Goal: Information Seeking & Learning: Learn about a topic

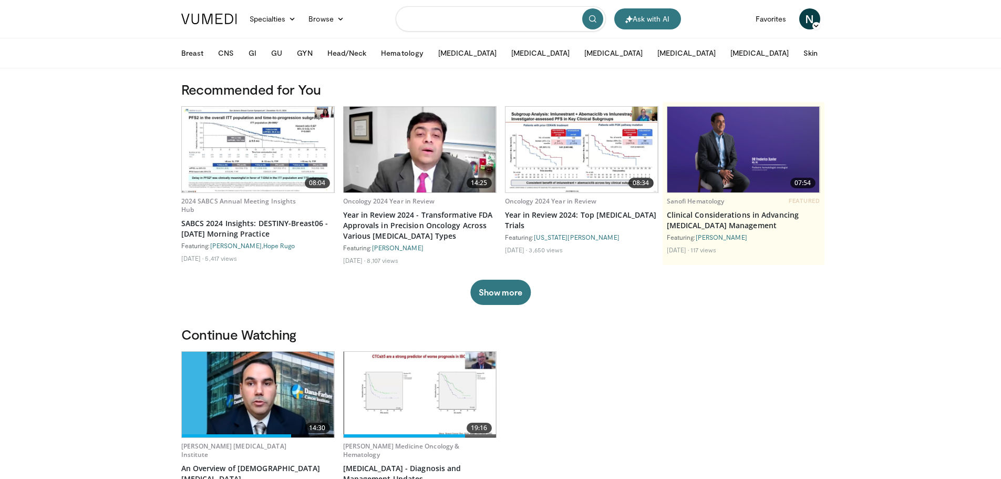
click at [473, 23] on input "Search topics, interventions" at bounding box center [501, 18] width 210 height 25
type input "**********"
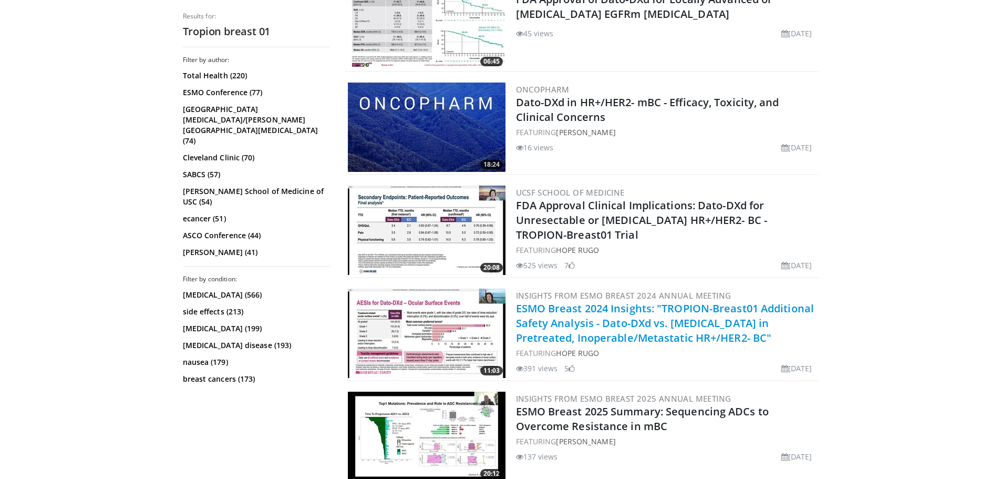
scroll to position [473, 0]
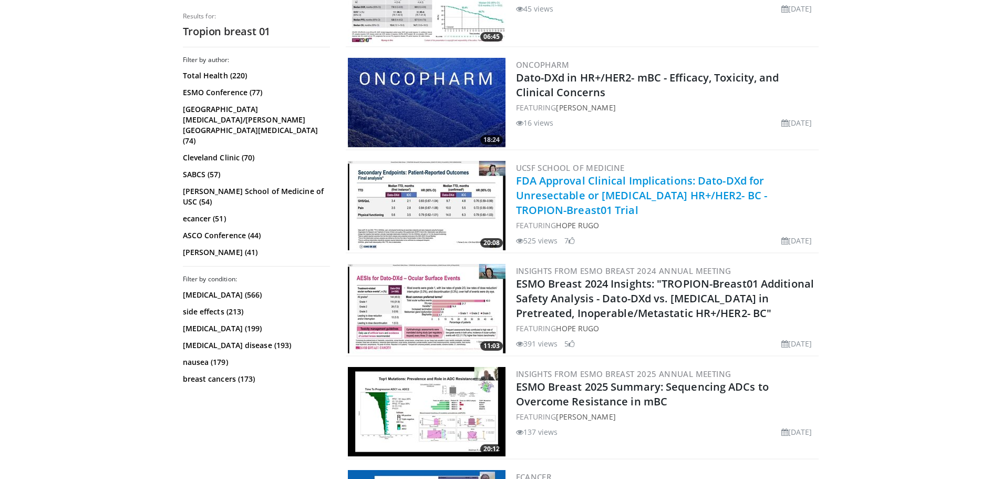
click at [582, 190] on link "FDA Approval Clinical Implications: Dato-DXd for Unresectable or Metastatic HR+…" at bounding box center [642, 195] width 252 height 44
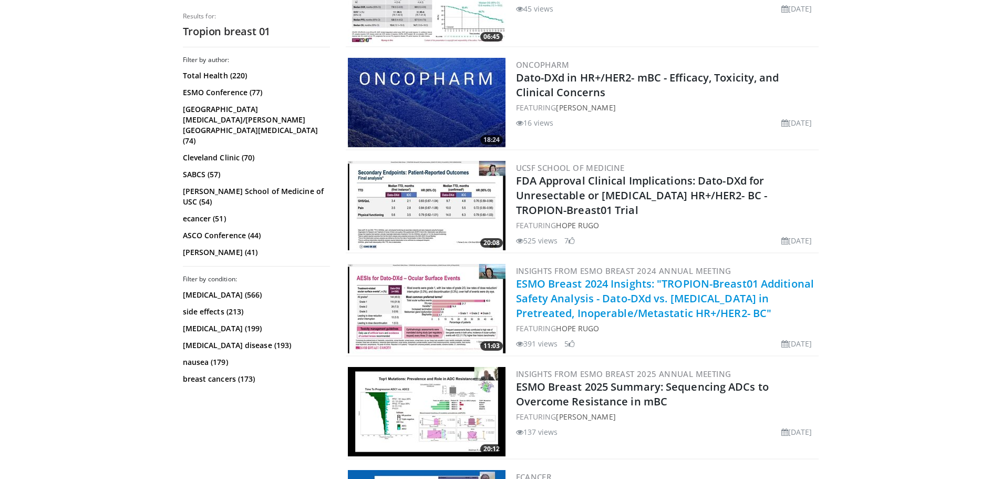
click at [614, 303] on link "ESMO Breast 2024 Insights: "TROPION-Breast01 Additional Safety Analysis - Dato-…" at bounding box center [665, 299] width 299 height 44
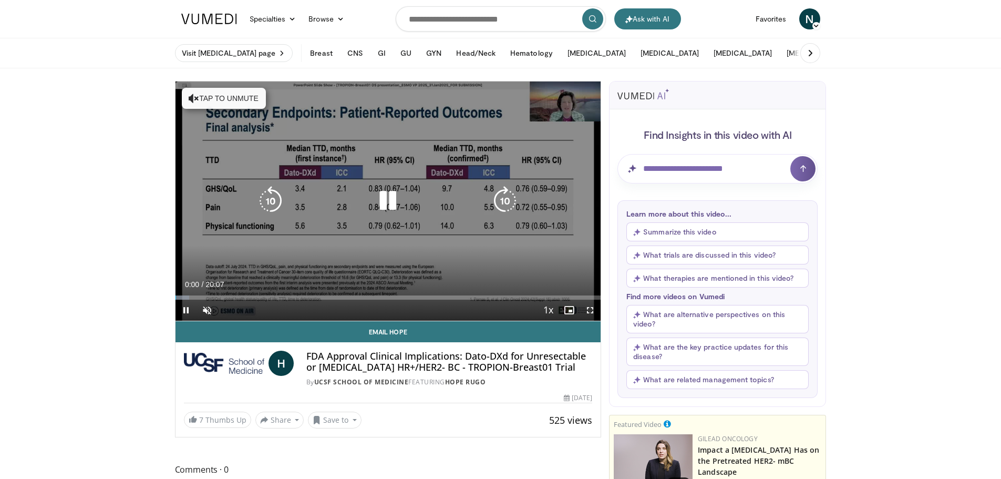
click at [381, 199] on icon "Video Player" at bounding box center [387, 200] width 29 height 29
click at [383, 201] on icon "Video Player" at bounding box center [387, 200] width 29 height 29
click at [217, 95] on button "Tap to unmute" at bounding box center [224, 98] width 84 height 21
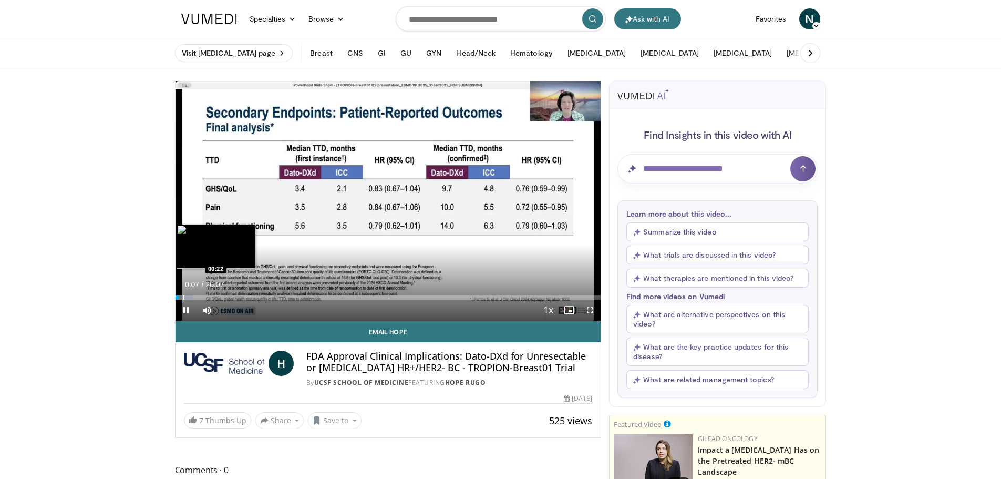
click at [183, 295] on div "Loaded : 4.10% 00:07 00:22" at bounding box center [389, 295] width 426 height 10
click at [193, 293] on div "Loaded : 4.93% 00:24 00:50" at bounding box center [389, 295] width 426 height 10
click at [205, 293] on div "Loaded : 9.85% 00:51 01:24" at bounding box center [389, 295] width 426 height 10
click at [220, 296] on video-js "**********" at bounding box center [389, 201] width 426 height 240
click at [218, 296] on div "Progress Bar" at bounding box center [218, 297] width 1 height 4
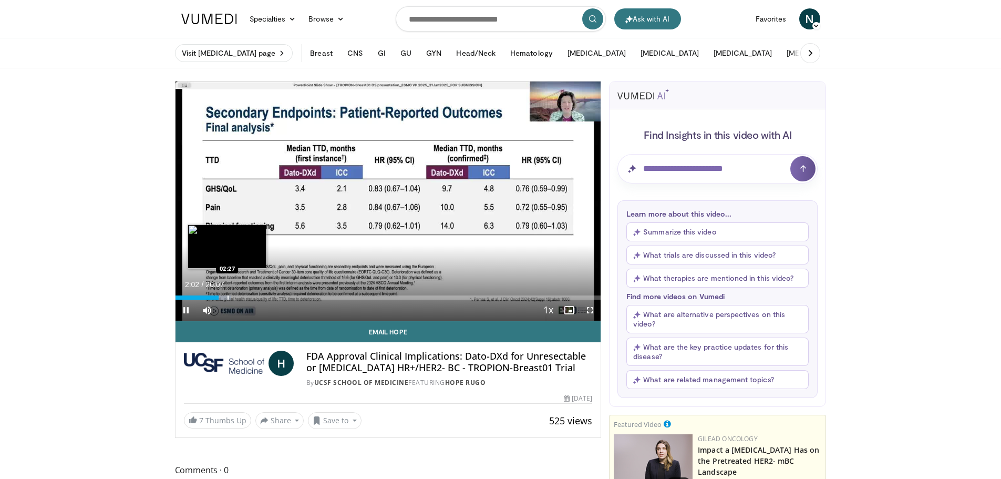
click at [228, 295] on div "Progress Bar" at bounding box center [228, 297] width 1 height 4
click at [233, 298] on div "Progress Bar" at bounding box center [233, 297] width 1 height 4
click at [237, 298] on div "Progress Bar" at bounding box center [237, 297] width 1 height 4
click at [244, 297] on div "Progress Bar" at bounding box center [244, 297] width 1 height 4
click at [247, 295] on div "Progress Bar" at bounding box center [247, 297] width 1 height 4
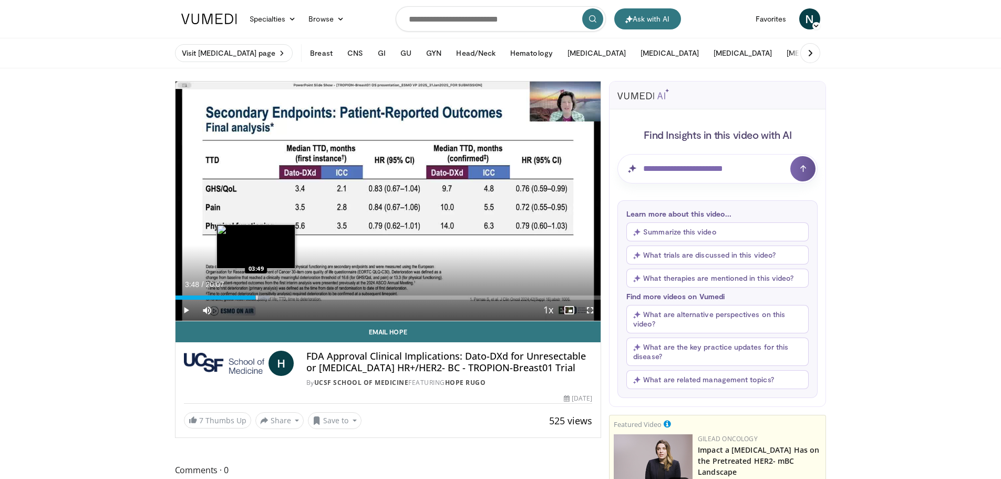
click at [257, 296] on div "Progress Bar" at bounding box center [257, 297] width 1 height 4
click at [253, 298] on div "Progress Bar" at bounding box center [253, 297] width 1 height 4
click at [248, 298] on div "Progress Bar" at bounding box center [248, 297] width 1 height 4
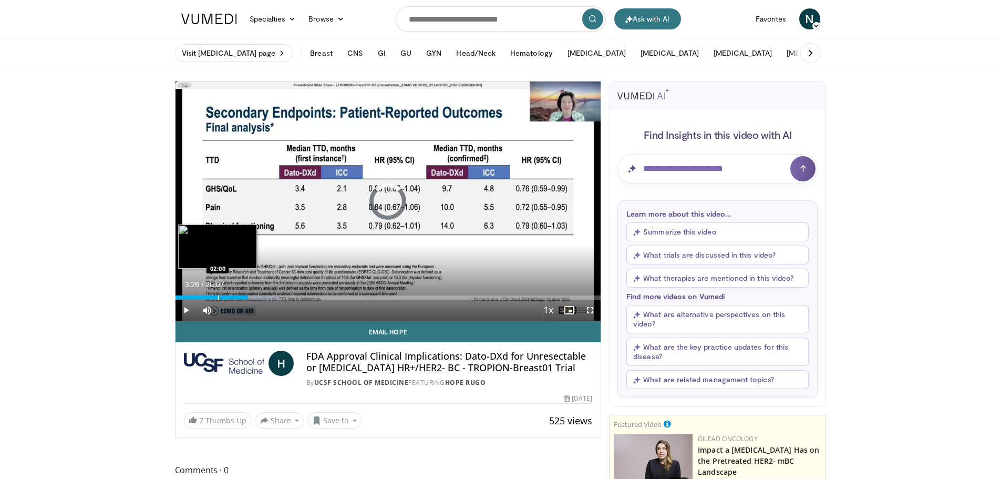
click at [218, 295] on div "Progress Bar" at bounding box center [218, 297] width 1 height 4
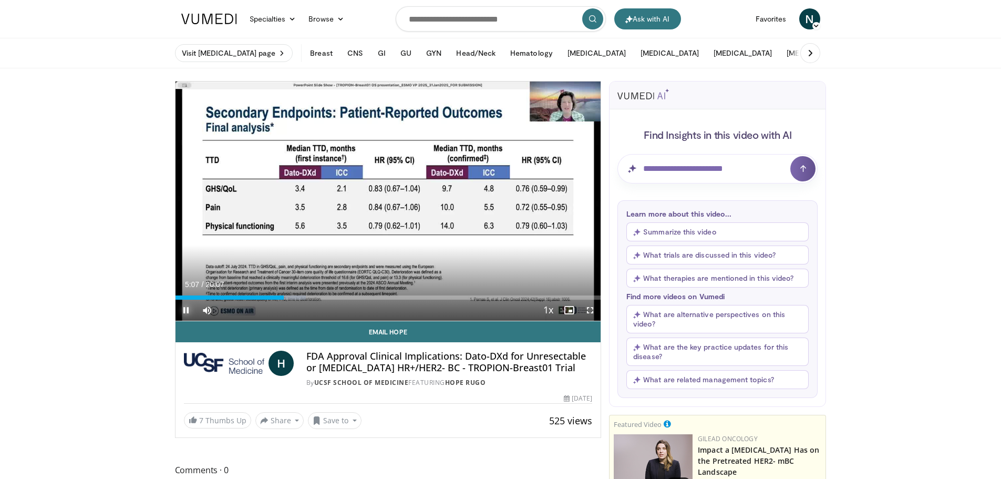
click at [183, 311] on span "Video Player" at bounding box center [186, 310] width 21 height 21
click at [186, 310] on span "Video Player" at bounding box center [186, 310] width 21 height 21
click at [592, 309] on span "Video Player" at bounding box center [590, 310] width 21 height 21
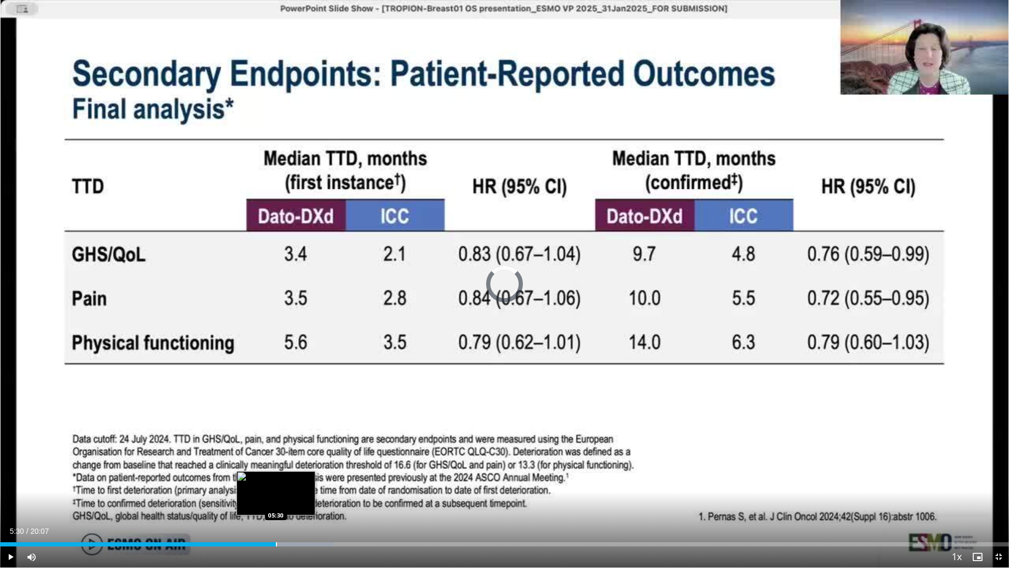
click at [276, 478] on div "Progress Bar" at bounding box center [276, 544] width 1 height 4
click at [271, 478] on div "Progress Bar" at bounding box center [271, 544] width 1 height 4
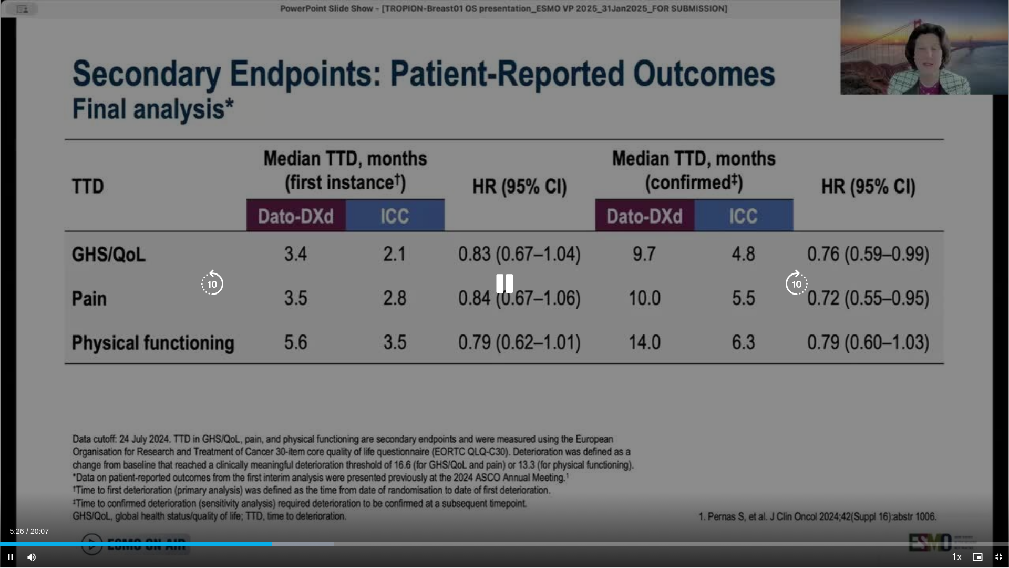
click at [504, 281] on icon "Video Player" at bounding box center [504, 283] width 29 height 29
click at [502, 281] on icon "Video Player" at bounding box center [504, 283] width 29 height 29
click at [484, 183] on div "10 seconds Tap to unmute" at bounding box center [504, 283] width 1009 height 567
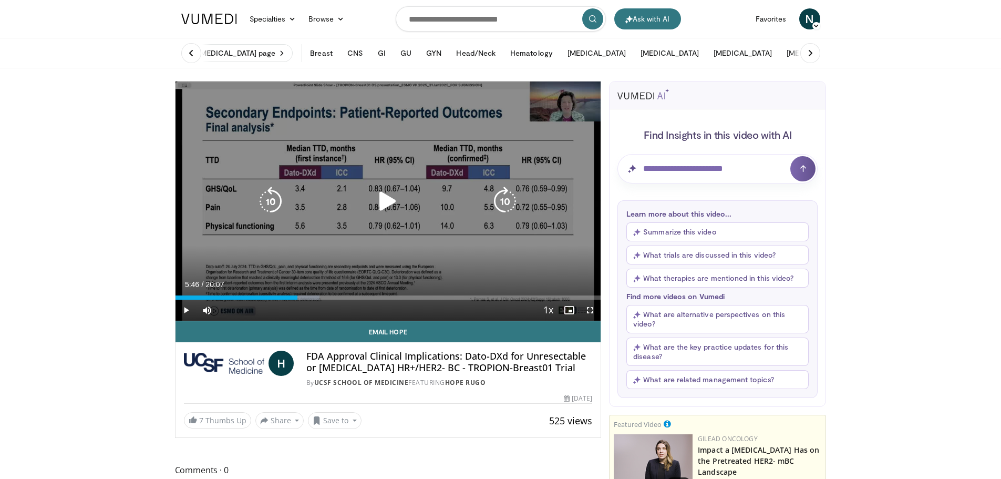
click at [389, 196] on icon "Video Player" at bounding box center [387, 201] width 29 height 29
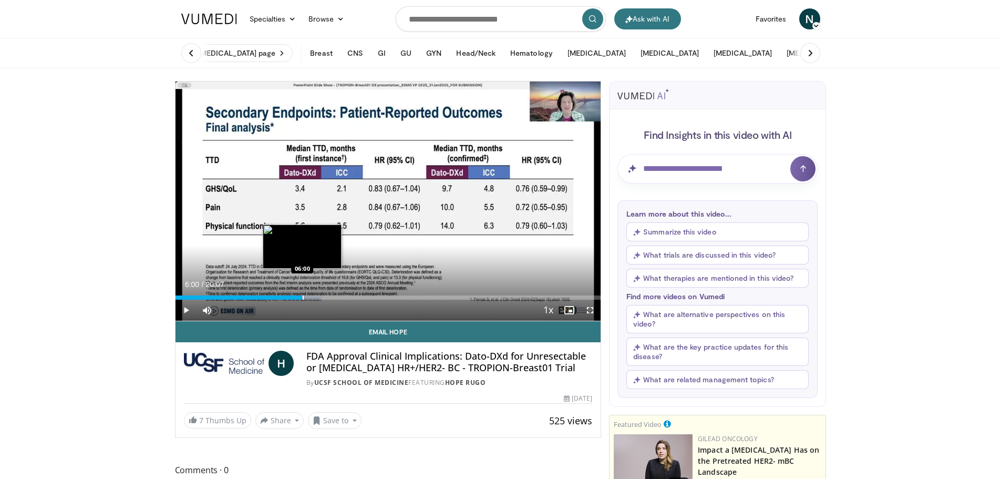
click at [303, 297] on div "Progress Bar" at bounding box center [303, 297] width 1 height 4
click at [309, 297] on div "Progress Bar" at bounding box center [309, 297] width 1 height 4
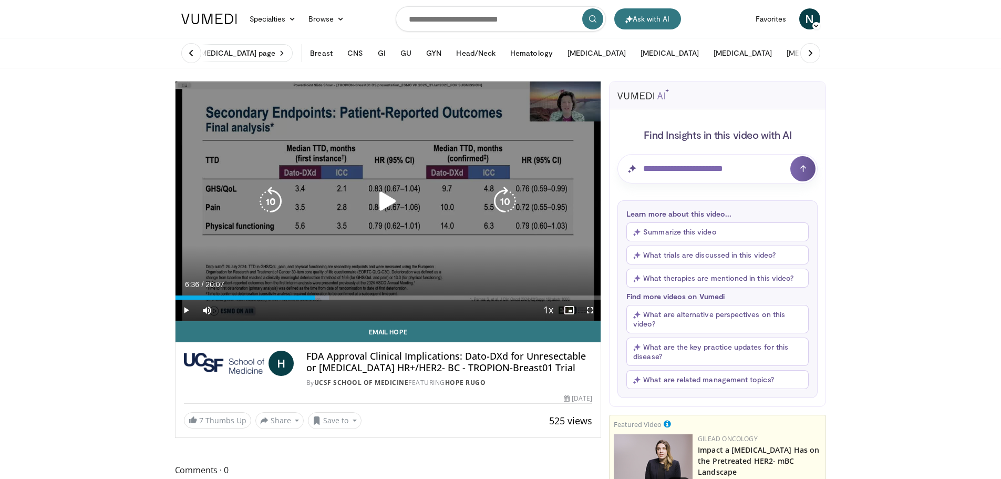
click at [315, 297] on div "Loaded : 36.14% 06:36 06:29" at bounding box center [389, 297] width 426 height 4
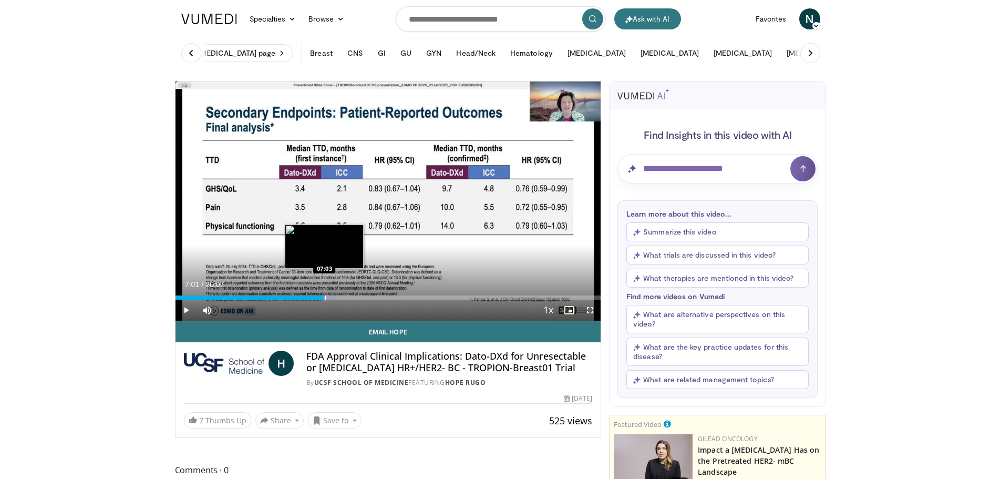
click at [325, 299] on div "Progress Bar" at bounding box center [325, 297] width 1 height 4
click at [329, 298] on div "Progress Bar" at bounding box center [329, 297] width 1 height 4
click at [341, 298] on div "Progress Bar" at bounding box center [341, 297] width 1 height 4
click at [347, 296] on div "Progress Bar" at bounding box center [347, 297] width 1 height 4
click at [353, 297] on div "Progress Bar" at bounding box center [353, 297] width 1 height 4
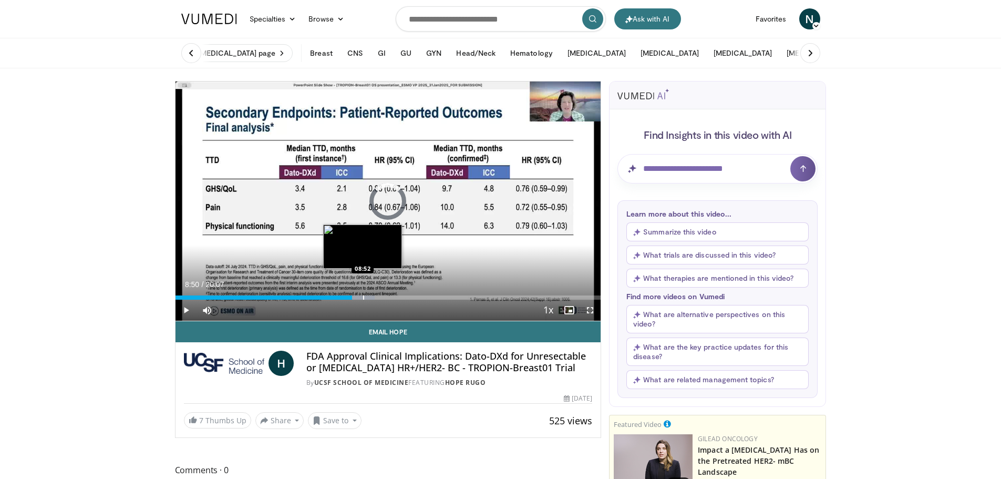
click at [363, 297] on div "Progress Bar" at bounding box center [363, 297] width 1 height 4
click at [369, 297] on div "Progress Bar" at bounding box center [369, 297] width 1 height 4
click at [379, 297] on div "Progress Bar" at bounding box center [379, 297] width 1 height 4
click at [383, 297] on div "Progress Bar" at bounding box center [383, 297] width 1 height 4
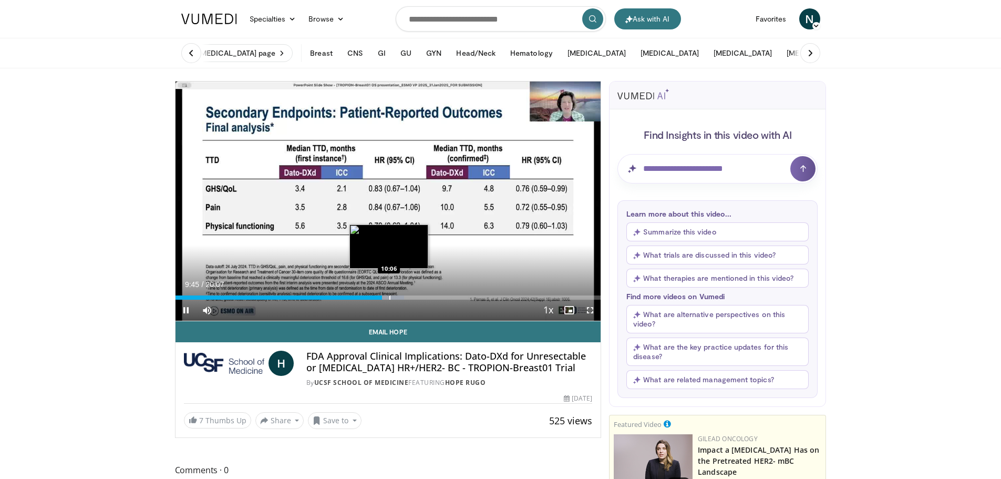
click at [390, 298] on div "Progress Bar" at bounding box center [390, 297] width 1 height 4
click at [395, 298] on div "Progress Bar" at bounding box center [395, 297] width 1 height 4
click at [405, 297] on div "Progress Bar" at bounding box center [405, 297] width 1 height 4
click at [409, 298] on div "Progress Bar" at bounding box center [409, 297] width 1 height 4
click at [423, 297] on div "Progress Bar" at bounding box center [423, 297] width 1 height 4
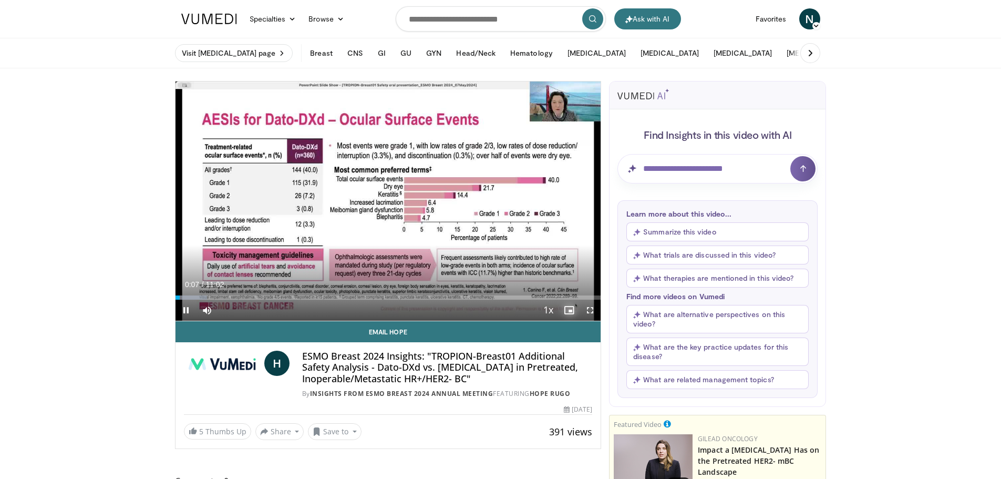
click at [570, 310] on span "Video Player" at bounding box center [569, 310] width 21 height 21
click at [588, 312] on span "Video Player" at bounding box center [590, 310] width 21 height 21
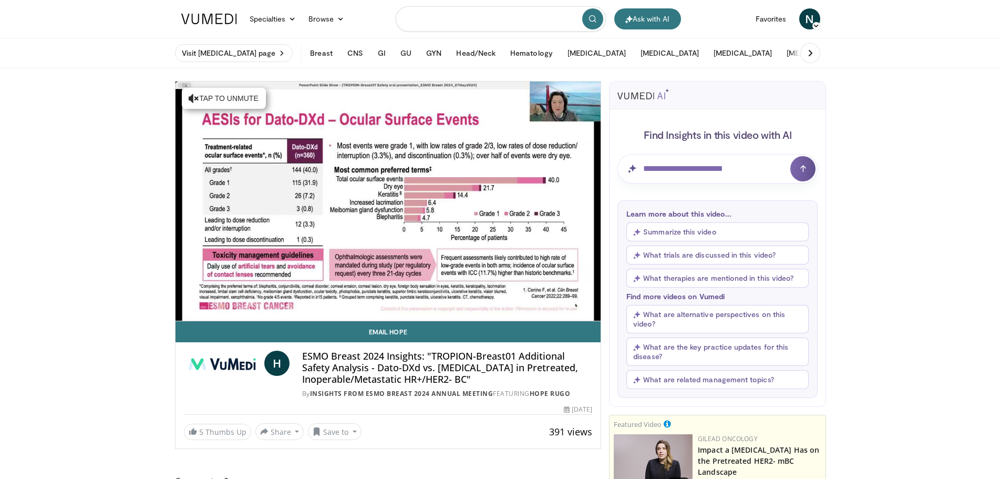
click at [424, 17] on input "Search topics, interventions" at bounding box center [501, 18] width 210 height 25
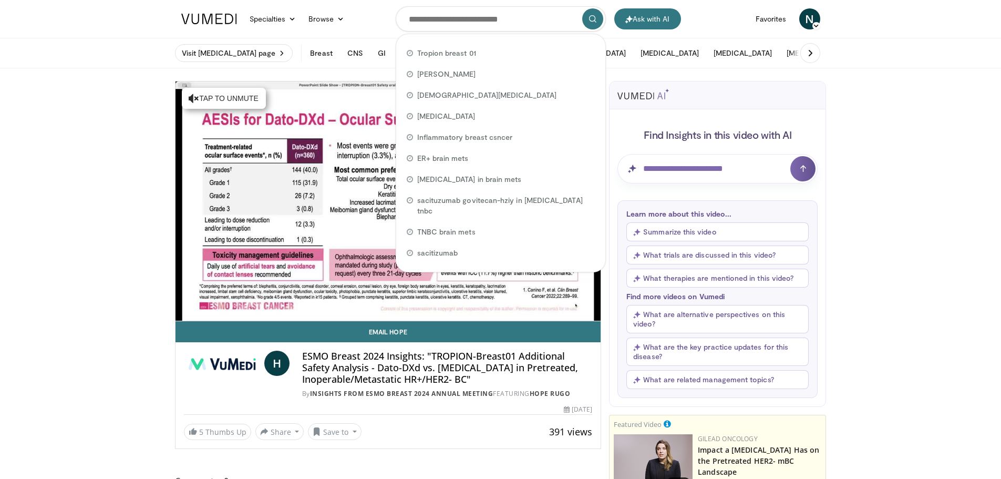
click at [450, 47] on div "Tropion breast 01" at bounding box center [501, 53] width 201 height 21
type input "**********"
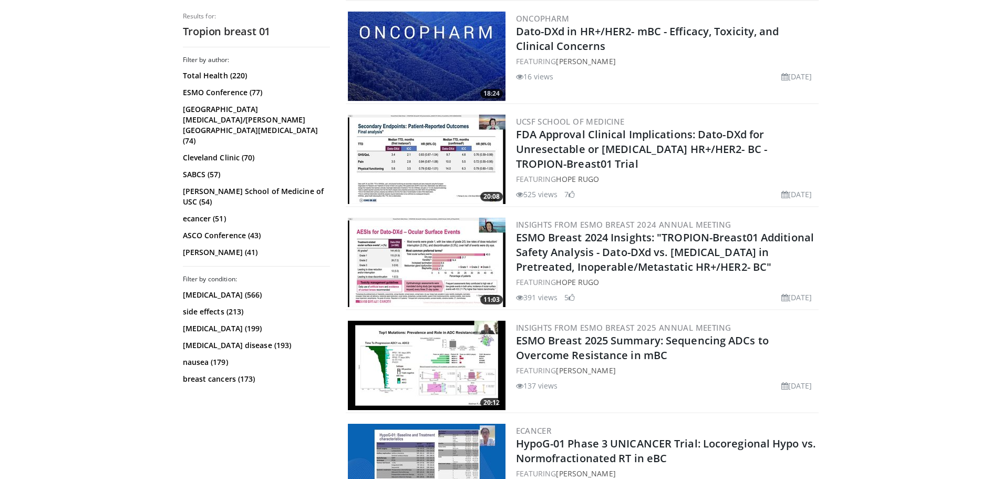
scroll to position [526, 0]
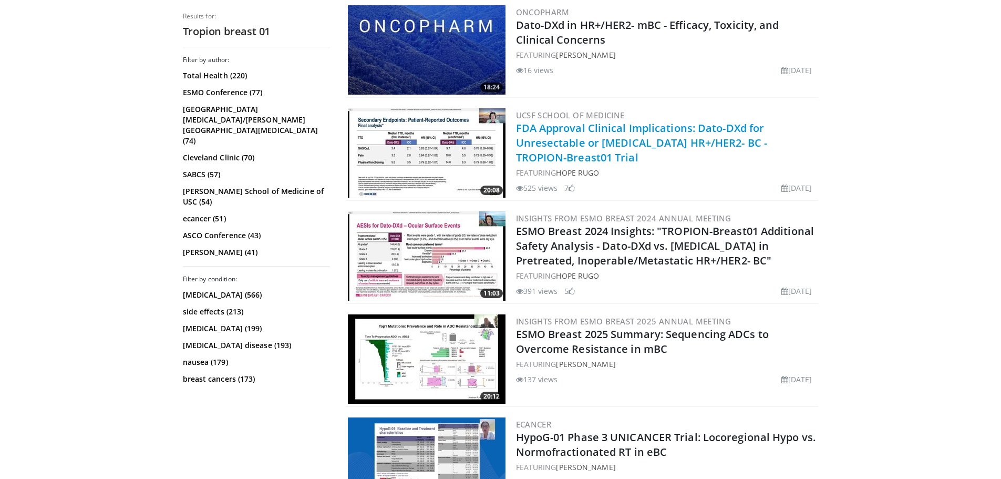
click at [561, 140] on link "FDA Approval Clinical Implications: Dato-DXd for Unresectable or [MEDICAL_DATA]…" at bounding box center [642, 143] width 252 height 44
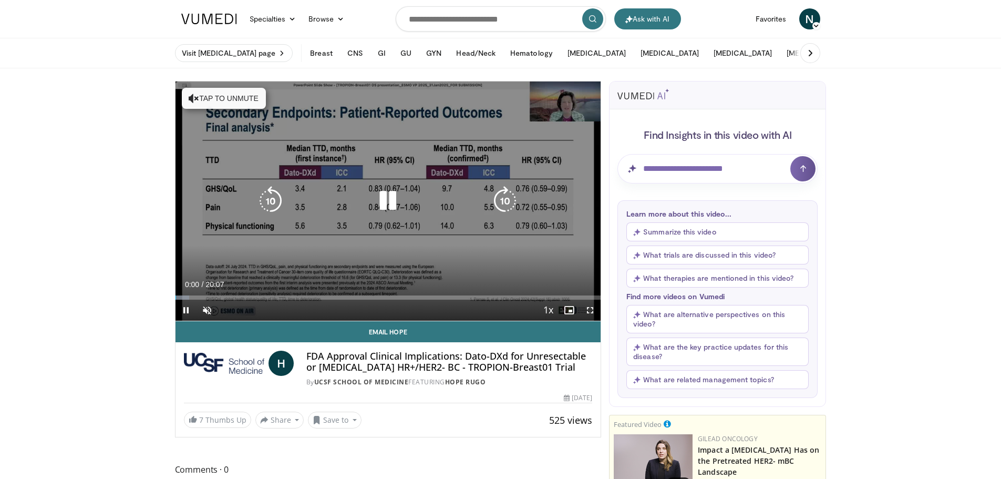
click at [385, 198] on icon "Video Player" at bounding box center [387, 200] width 29 height 29
click at [383, 204] on icon "Video Player" at bounding box center [387, 200] width 29 height 29
click at [212, 101] on button "Tap to unmute" at bounding box center [224, 98] width 84 height 21
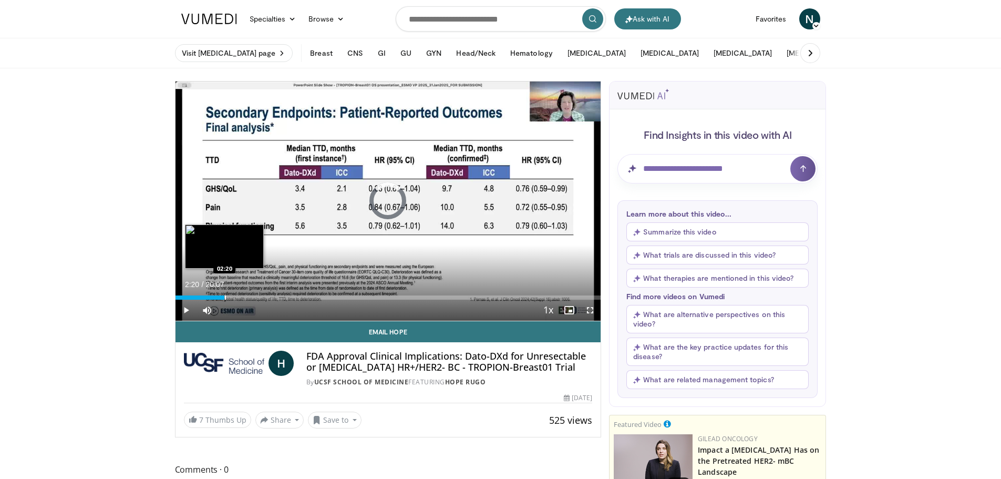
click at [224, 294] on div "Loaded : 0.00% 02:20 02:20" at bounding box center [389, 295] width 426 height 10
click at [239, 299] on div "Loaded : 17.25% 03:00 03:01" at bounding box center [389, 297] width 426 height 4
click at [259, 298] on div "Progress Bar" at bounding box center [258, 297] width 1 height 4
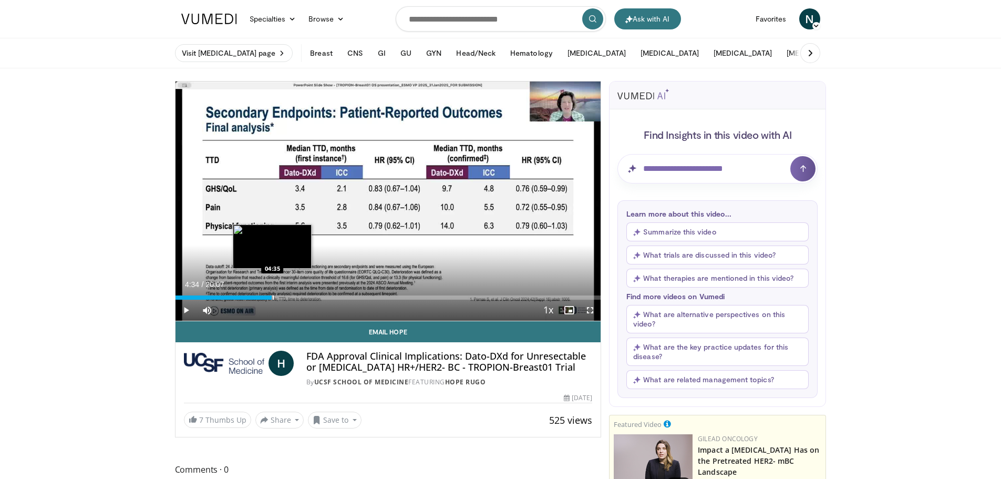
click at [273, 298] on div "Progress Bar" at bounding box center [273, 297] width 1 height 4
click at [277, 296] on div "Progress Bar" at bounding box center [277, 297] width 1 height 4
click at [279, 296] on div "Progress Bar" at bounding box center [279, 297] width 1 height 4
click at [289, 296] on div "Progress Bar" at bounding box center [289, 297] width 1 height 4
click at [280, 296] on div "Progress Bar" at bounding box center [280, 297] width 1 height 4
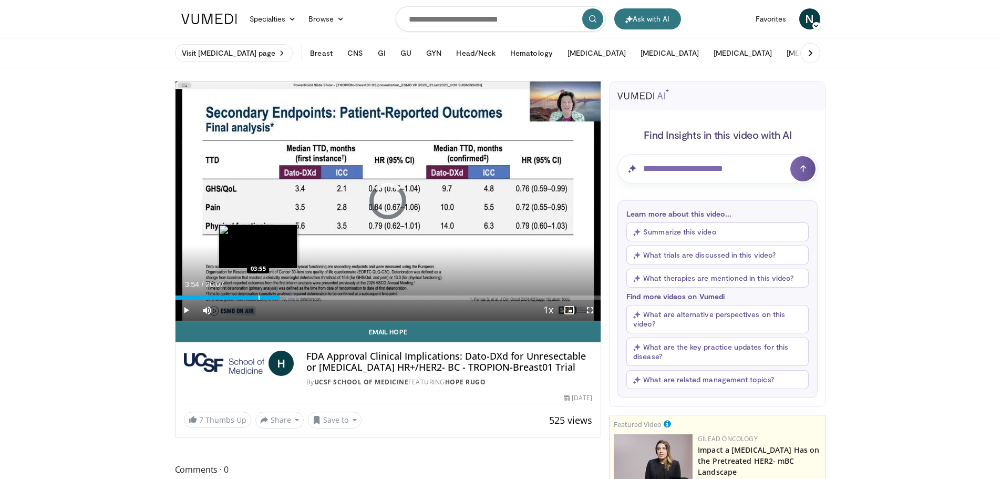
click at [259, 296] on div "Progress Bar" at bounding box center [259, 297] width 1 height 4
click at [273, 293] on div "Loaded : 24.64% 04:37 04:37" at bounding box center [389, 295] width 426 height 10
click at [276, 293] on div "Loaded : 24.64% 04:46 04:46" at bounding box center [389, 295] width 426 height 10
click at [283, 297] on div "Progress Bar" at bounding box center [283, 297] width 1 height 4
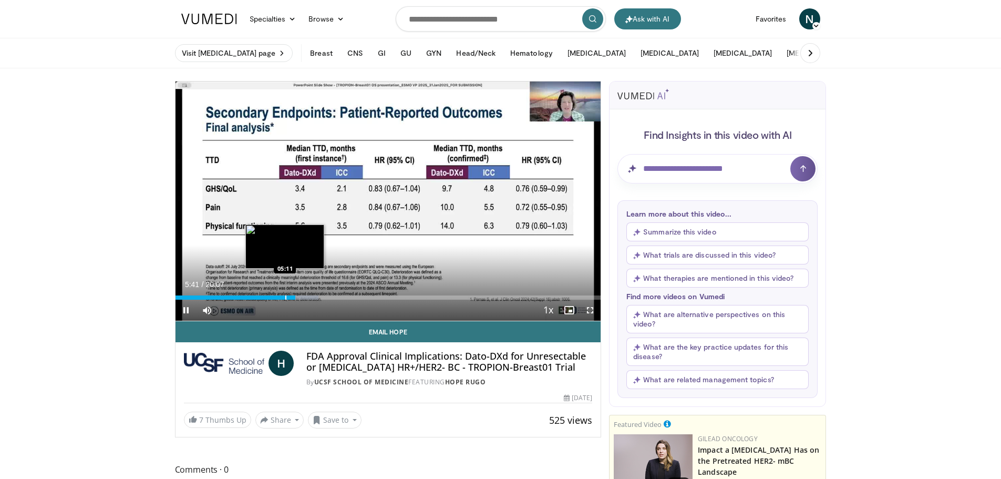
click at [285, 294] on div "Loaded : 33.68% 05:41 05:11" at bounding box center [389, 295] width 426 height 10
click at [280, 299] on div "Progress Bar" at bounding box center [280, 297] width 1 height 4
click at [314, 297] on div "Progress Bar" at bounding box center [314, 297] width 1 height 4
click at [308, 295] on div "Progress Bar" at bounding box center [308, 297] width 1 height 4
click at [307, 297] on div "Progress Bar" at bounding box center [307, 297] width 1 height 4
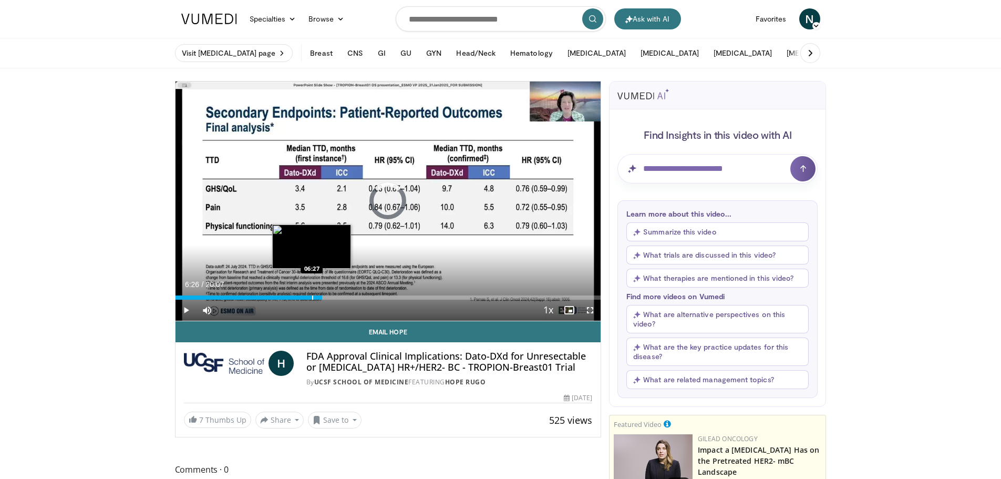
click at [312, 297] on div "Progress Bar" at bounding box center [312, 297] width 1 height 4
click at [302, 294] on div "Loaded : 37.27% 06:27 05:59" at bounding box center [389, 295] width 426 height 10
click at [295, 295] on div "Progress Bar" at bounding box center [295, 297] width 1 height 4
click at [287, 294] on div "Loaded : 28.75% 05:16 05:16" at bounding box center [389, 295] width 426 height 10
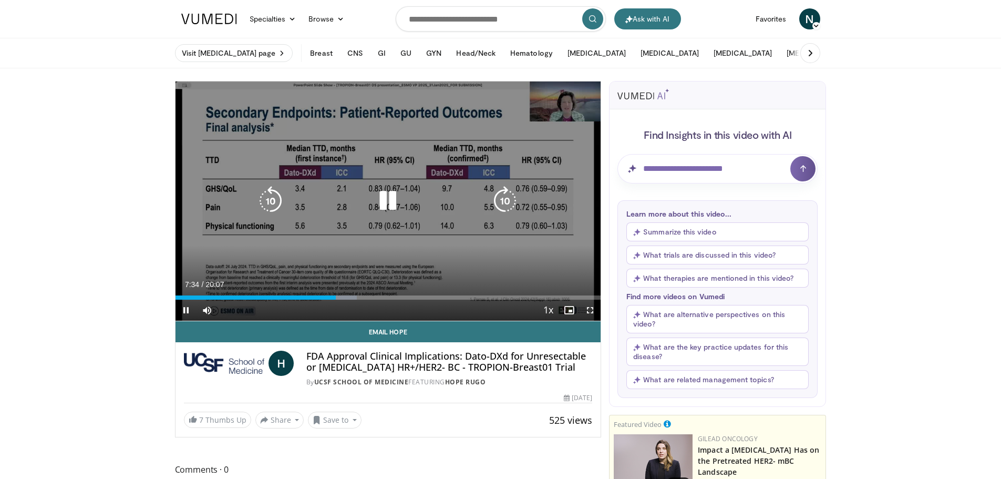
drag, startPoint x: 387, startPoint y: 193, endPoint x: 363, endPoint y: 187, distance: 25.0
click at [387, 193] on icon "Video Player" at bounding box center [387, 200] width 29 height 29
